Goal: Navigation & Orientation: Find specific page/section

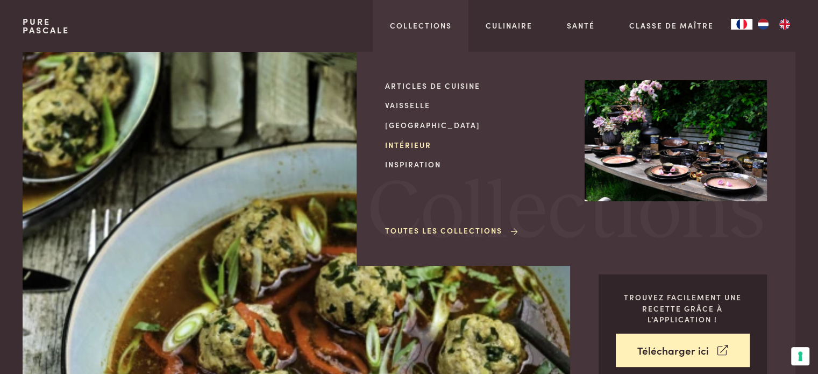
click at [419, 141] on link "Intérieur" at bounding box center [476, 144] width 182 height 11
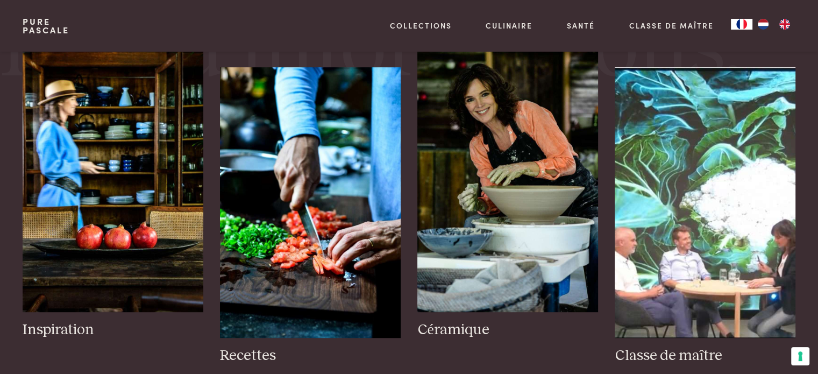
scroll to position [484, 0]
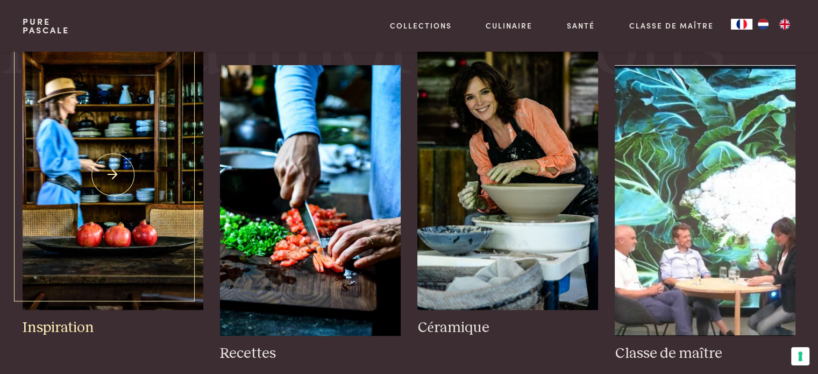
click at [142, 156] on img at bounding box center [113, 174] width 180 height 270
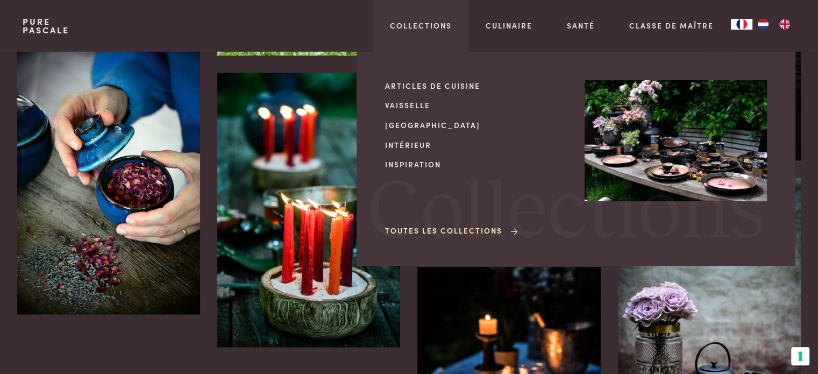
scroll to position [1613, 0]
